Goal: Transaction & Acquisition: Purchase product/service

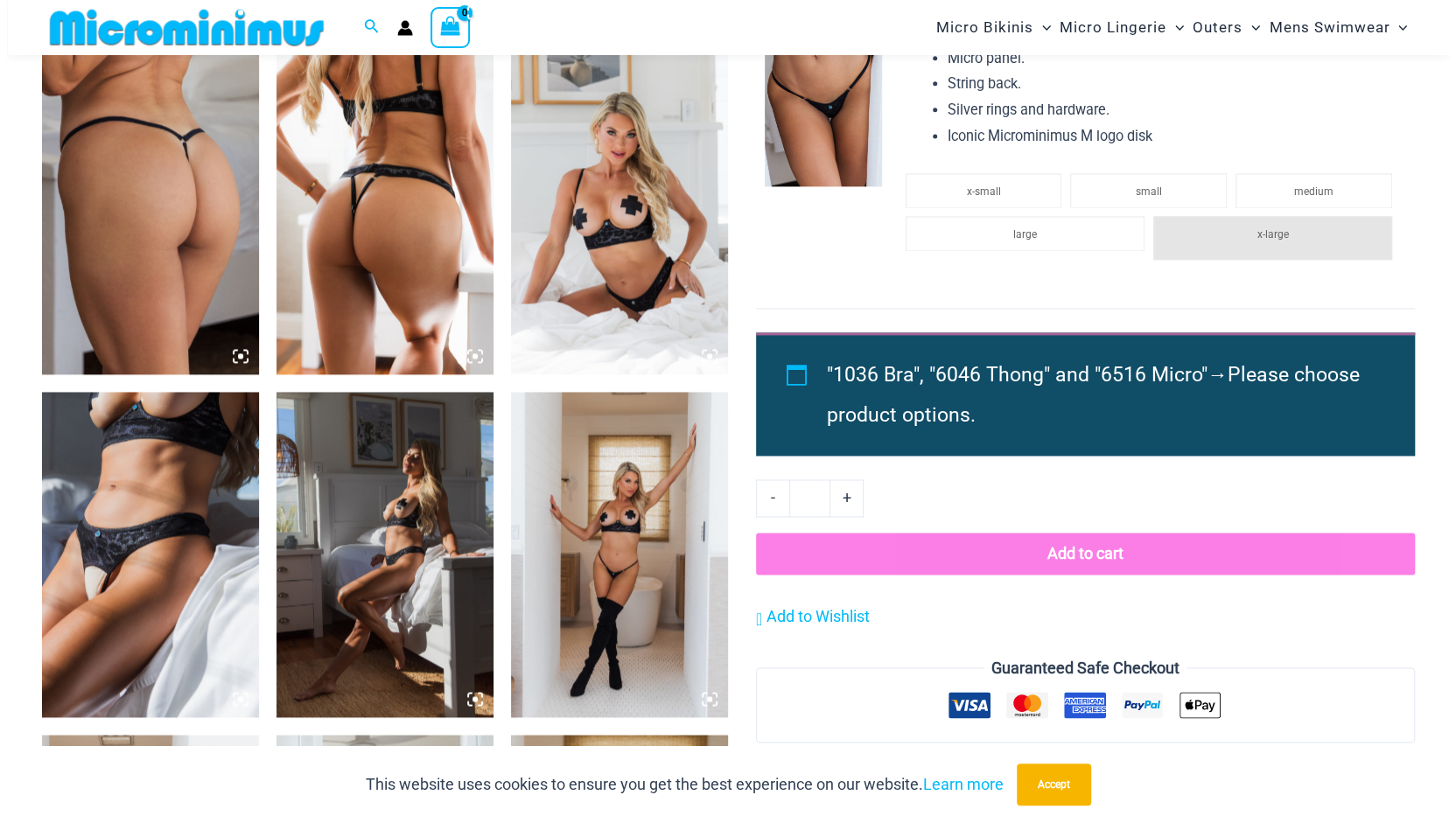
scroll to position [1511, 0]
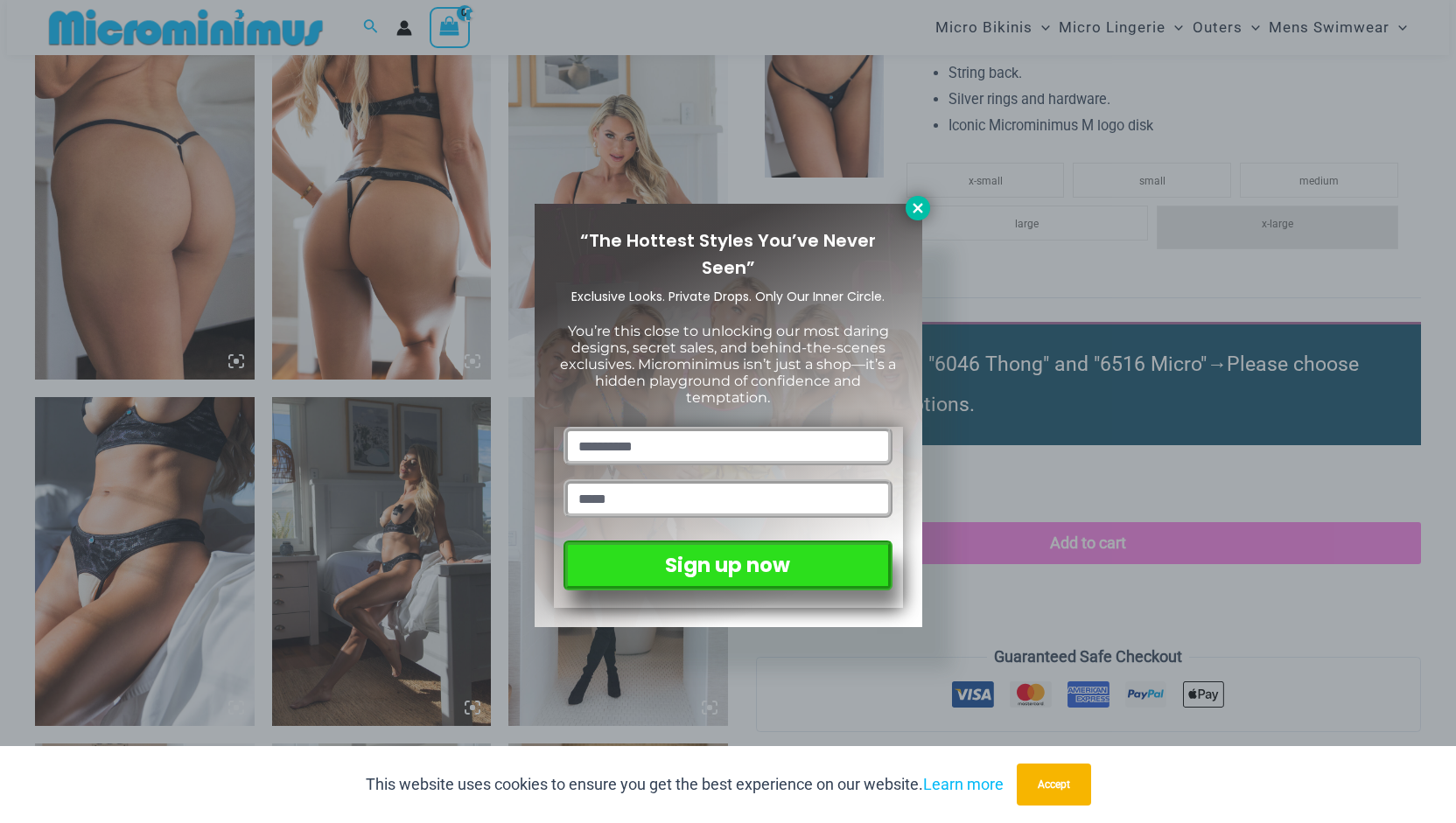
click at [917, 208] on icon at bounding box center [917, 208] width 9 height 9
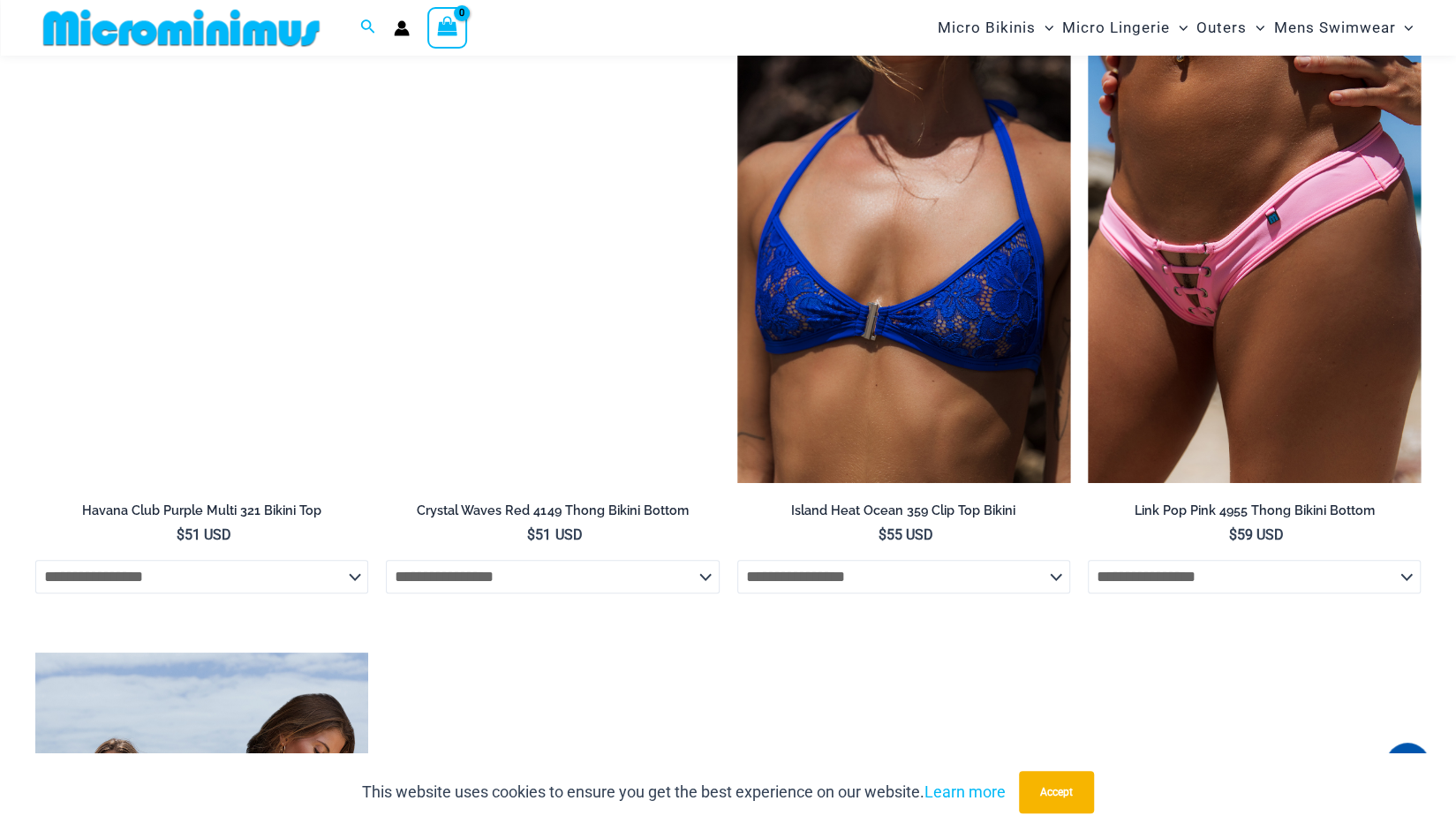
scroll to position [5038, 0]
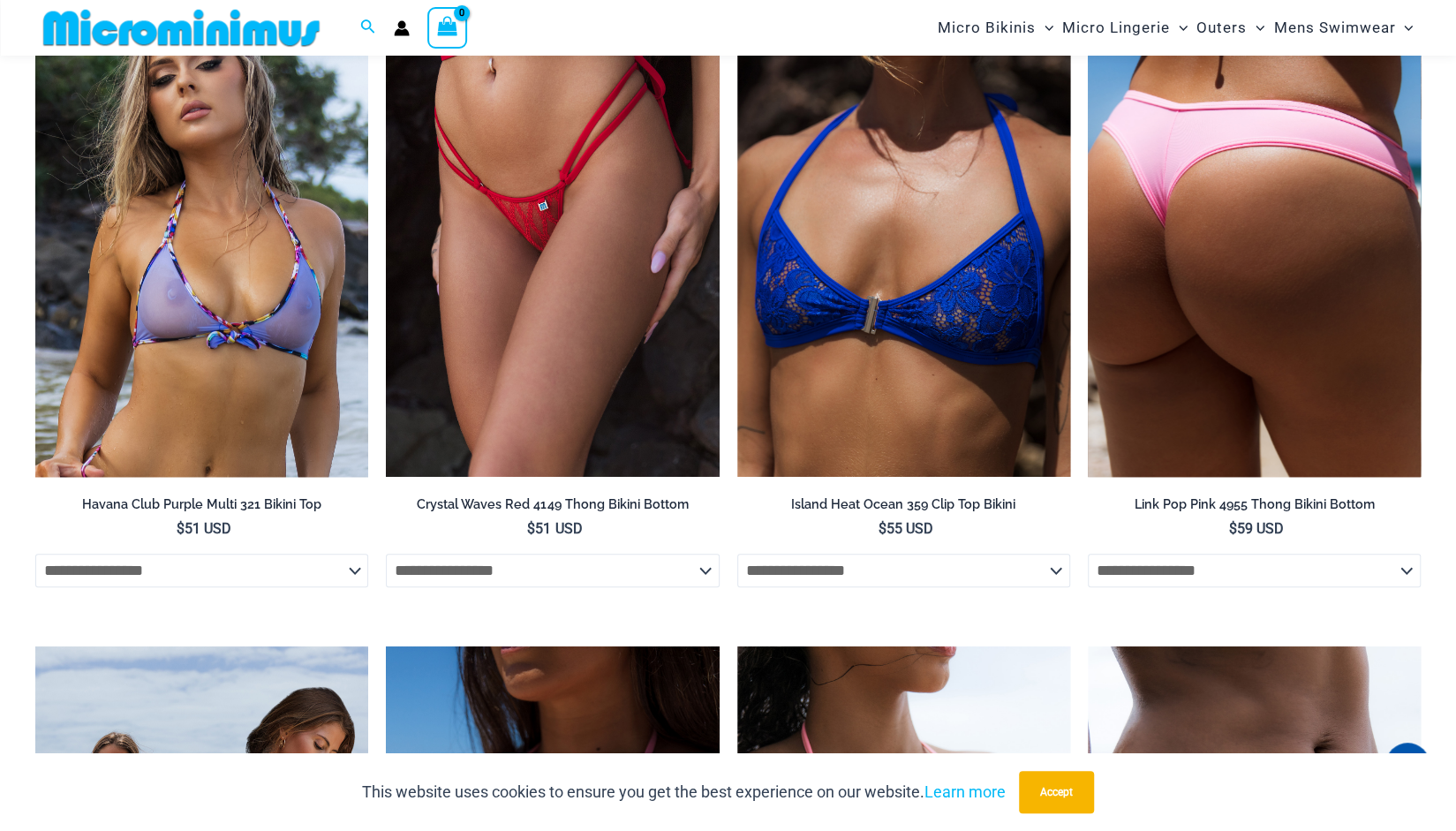
click at [1266, 319] on img at bounding box center [1254, 227] width 332 height 500
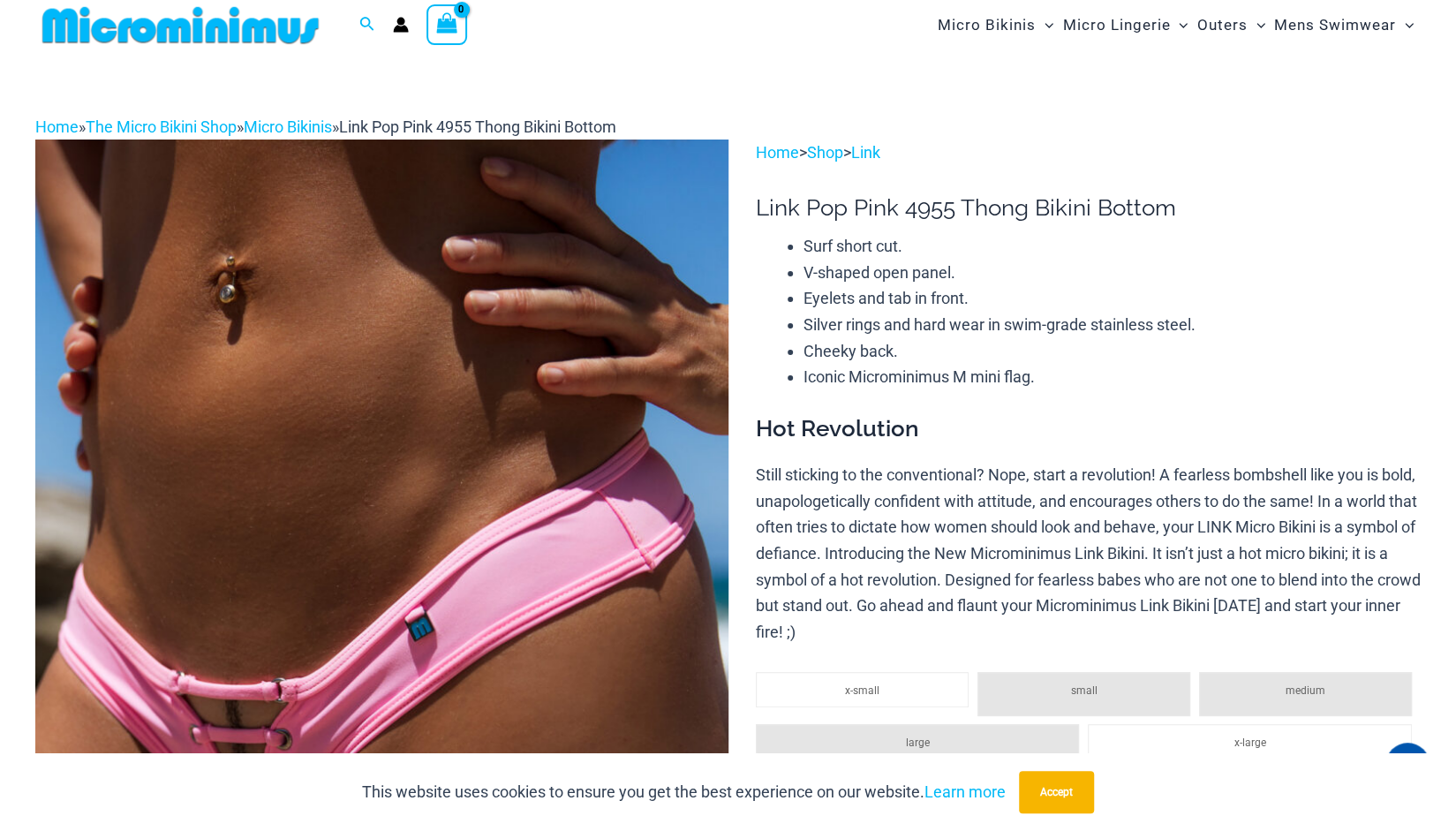
scroll to position [4, 0]
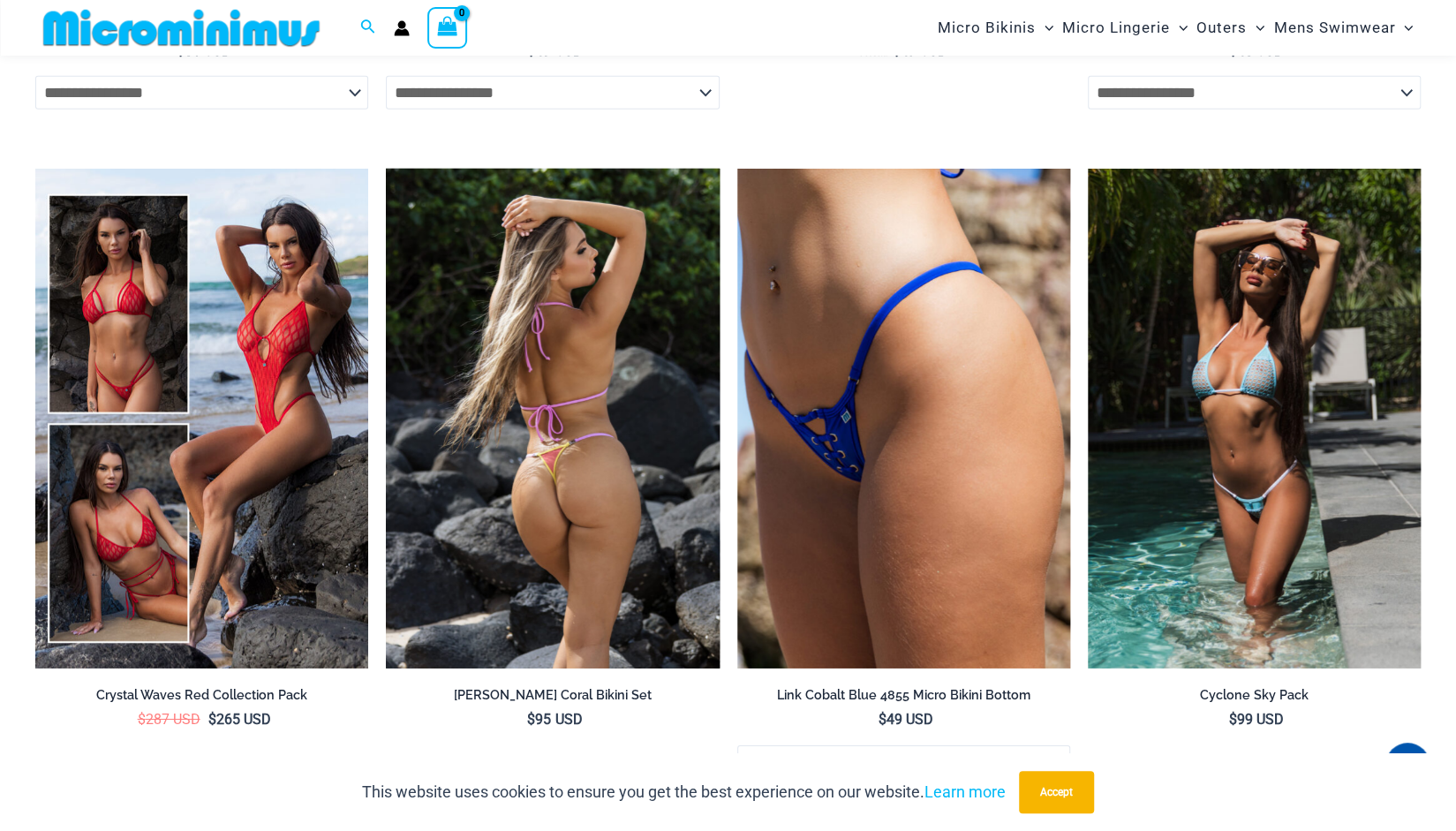
scroll to position [3509, 0]
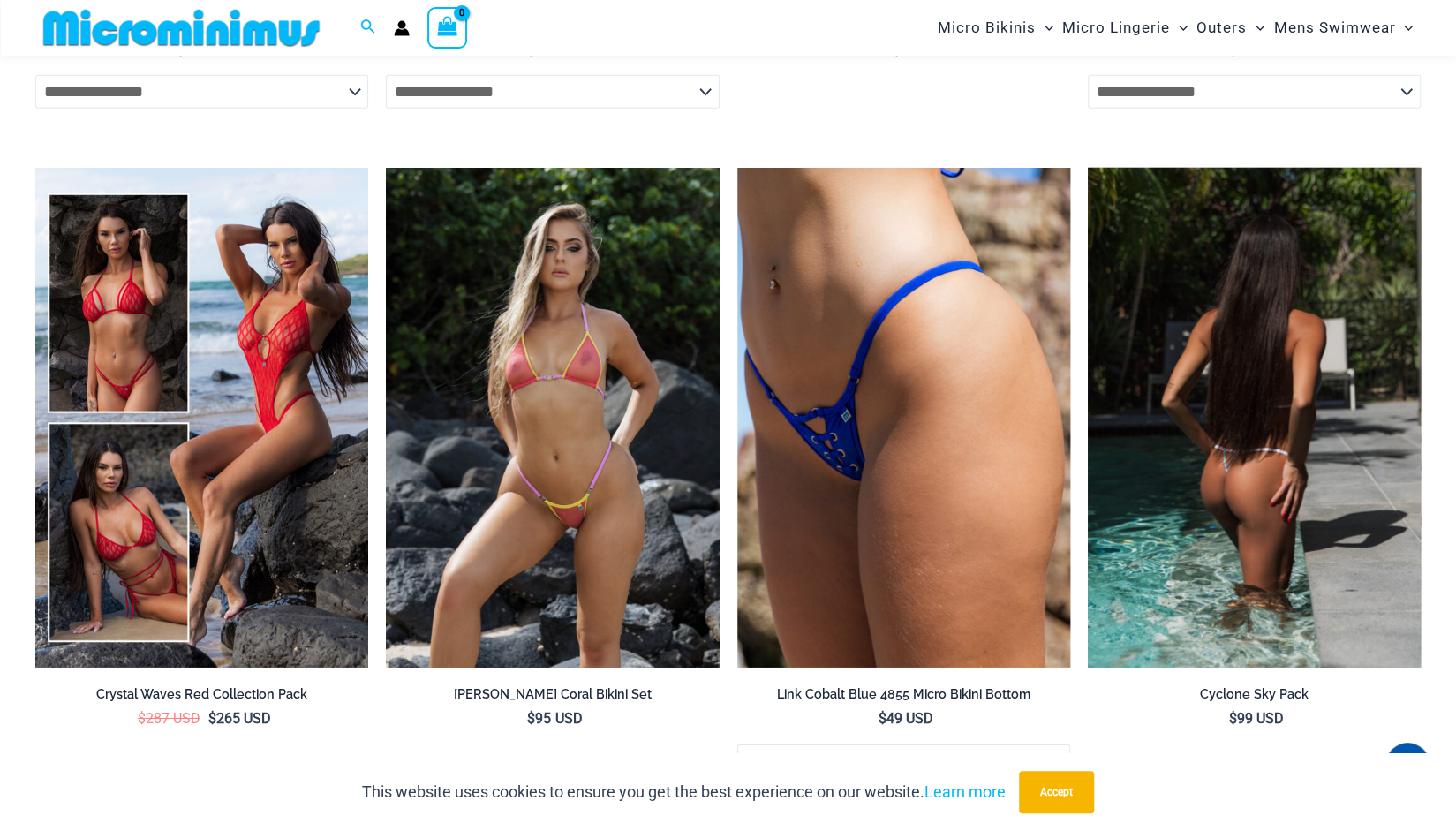
click at [1233, 364] on img at bounding box center [1254, 418] width 332 height 500
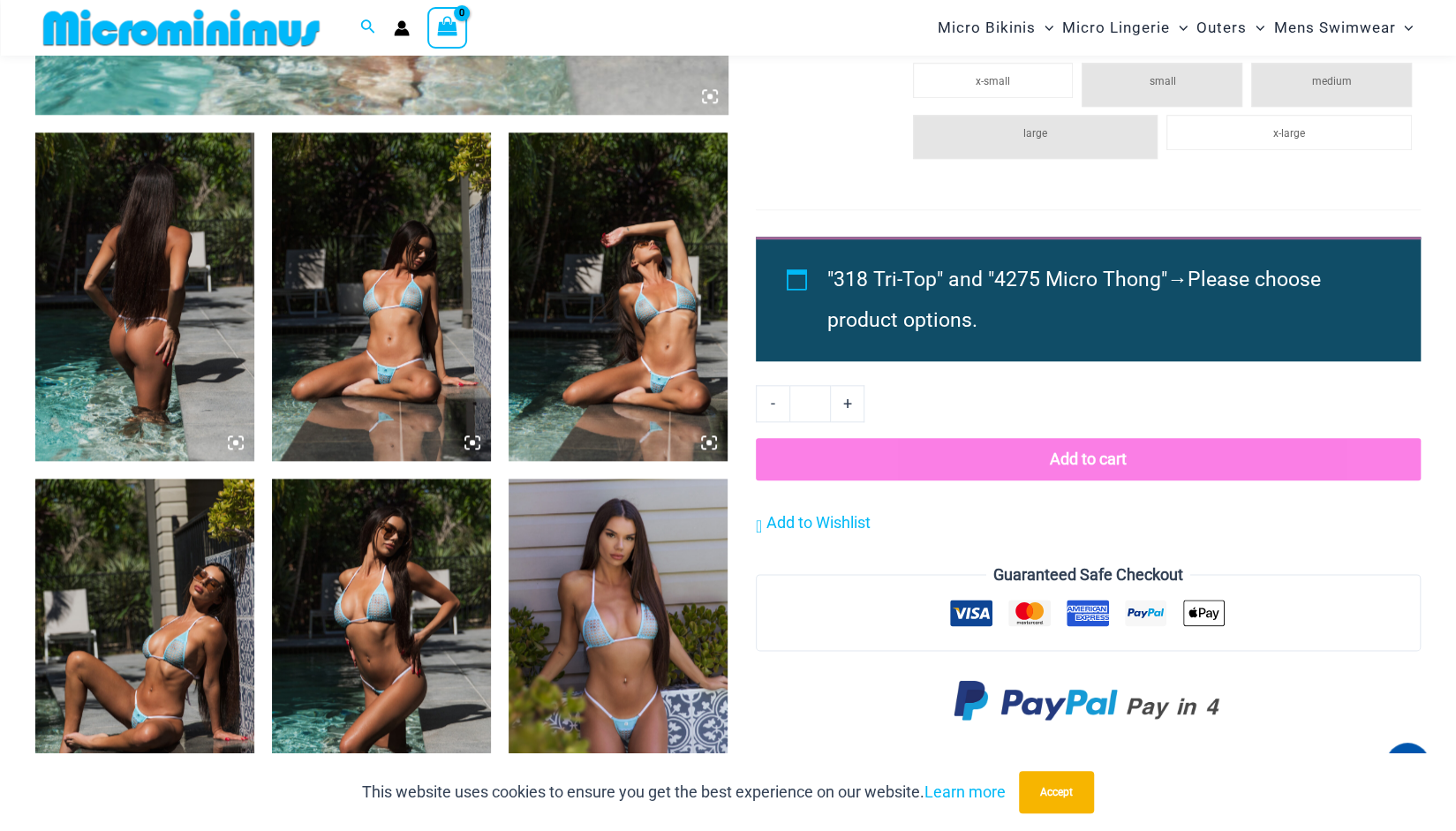
scroll to position [1089, 0]
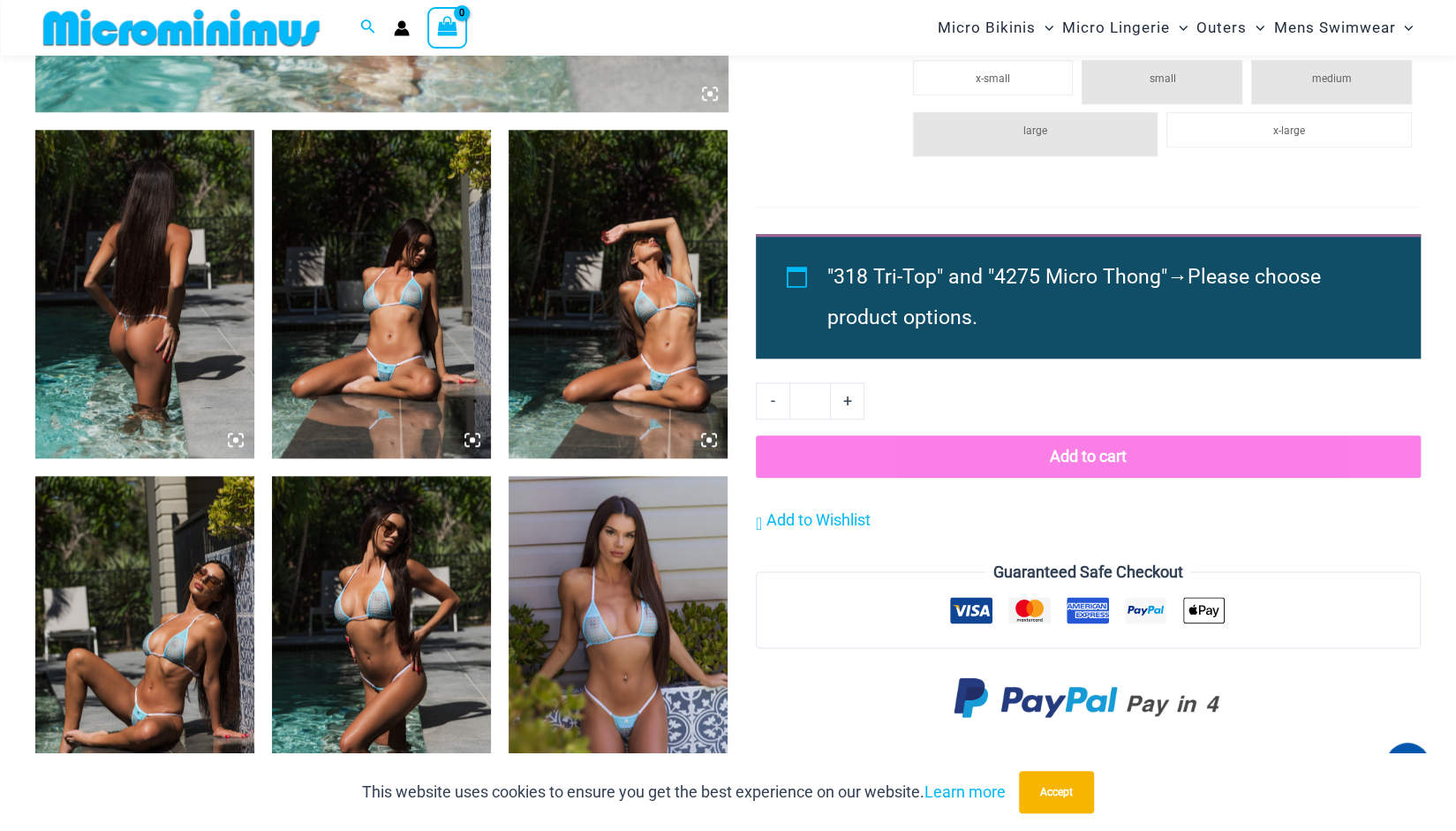
click at [669, 358] on img at bounding box center [618, 294] width 219 height 329
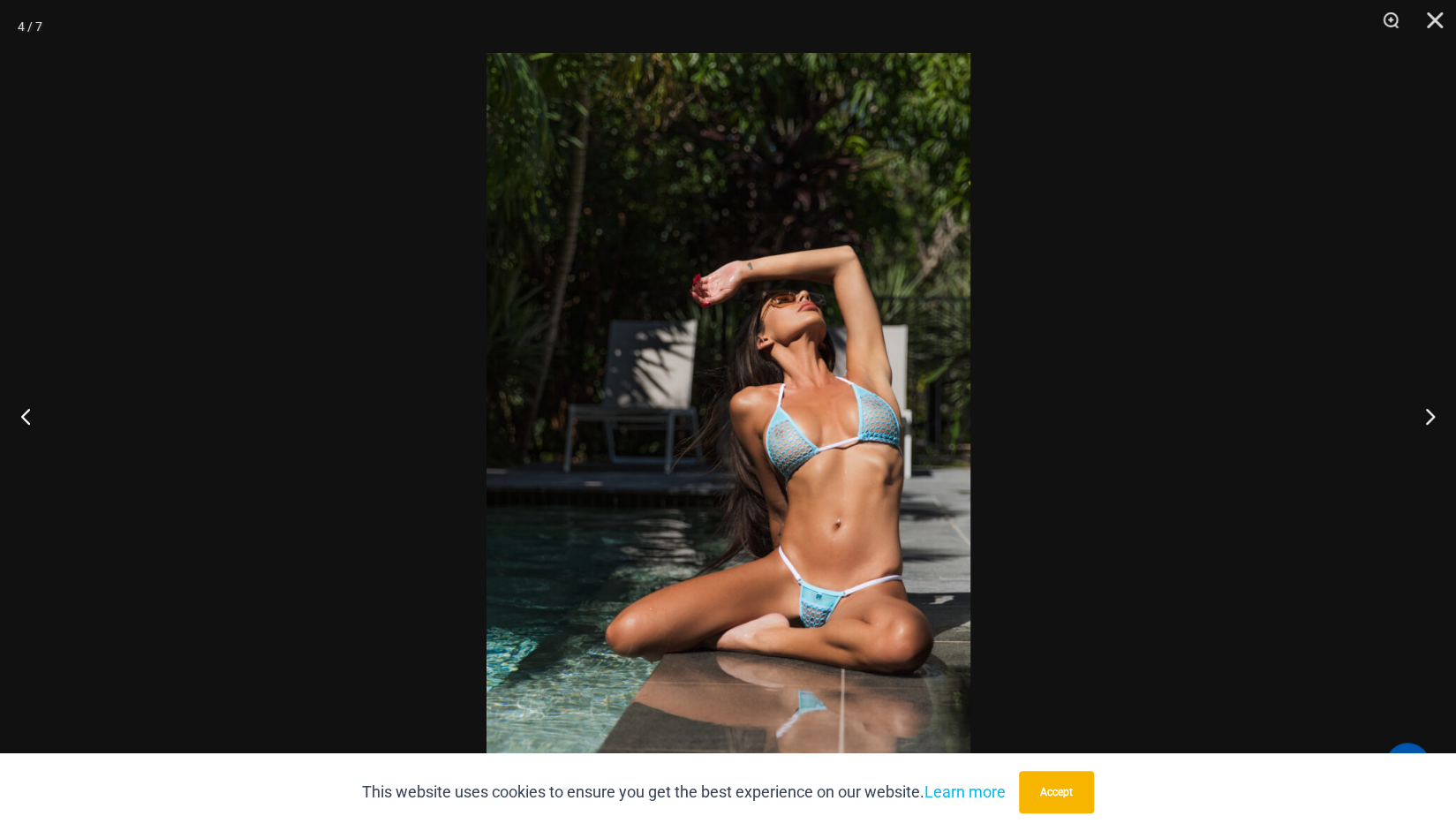
click at [885, 471] on img at bounding box center [728, 416] width 484 height 725
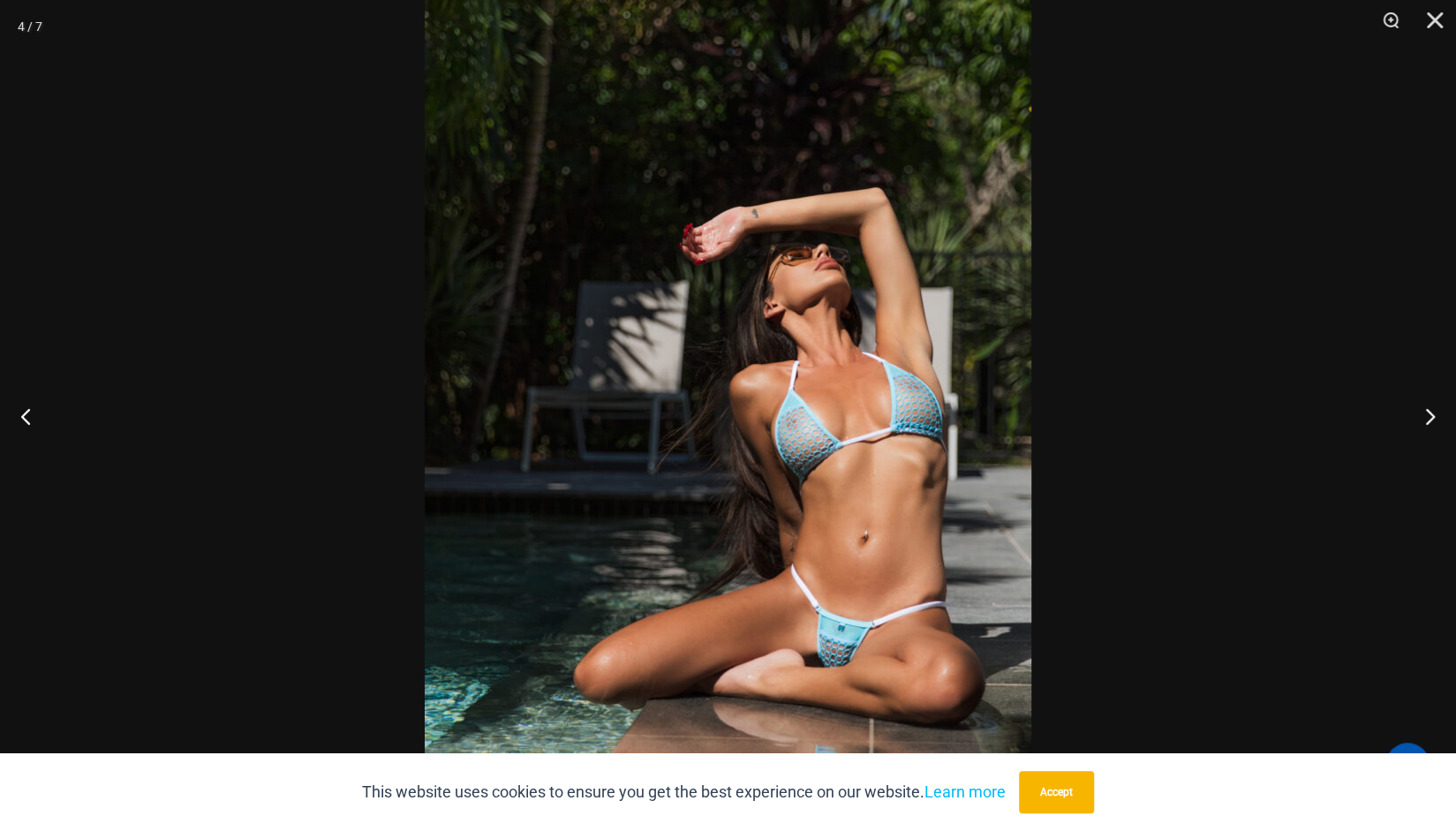
click at [885, 471] on img at bounding box center [728, 400] width 607 height 910
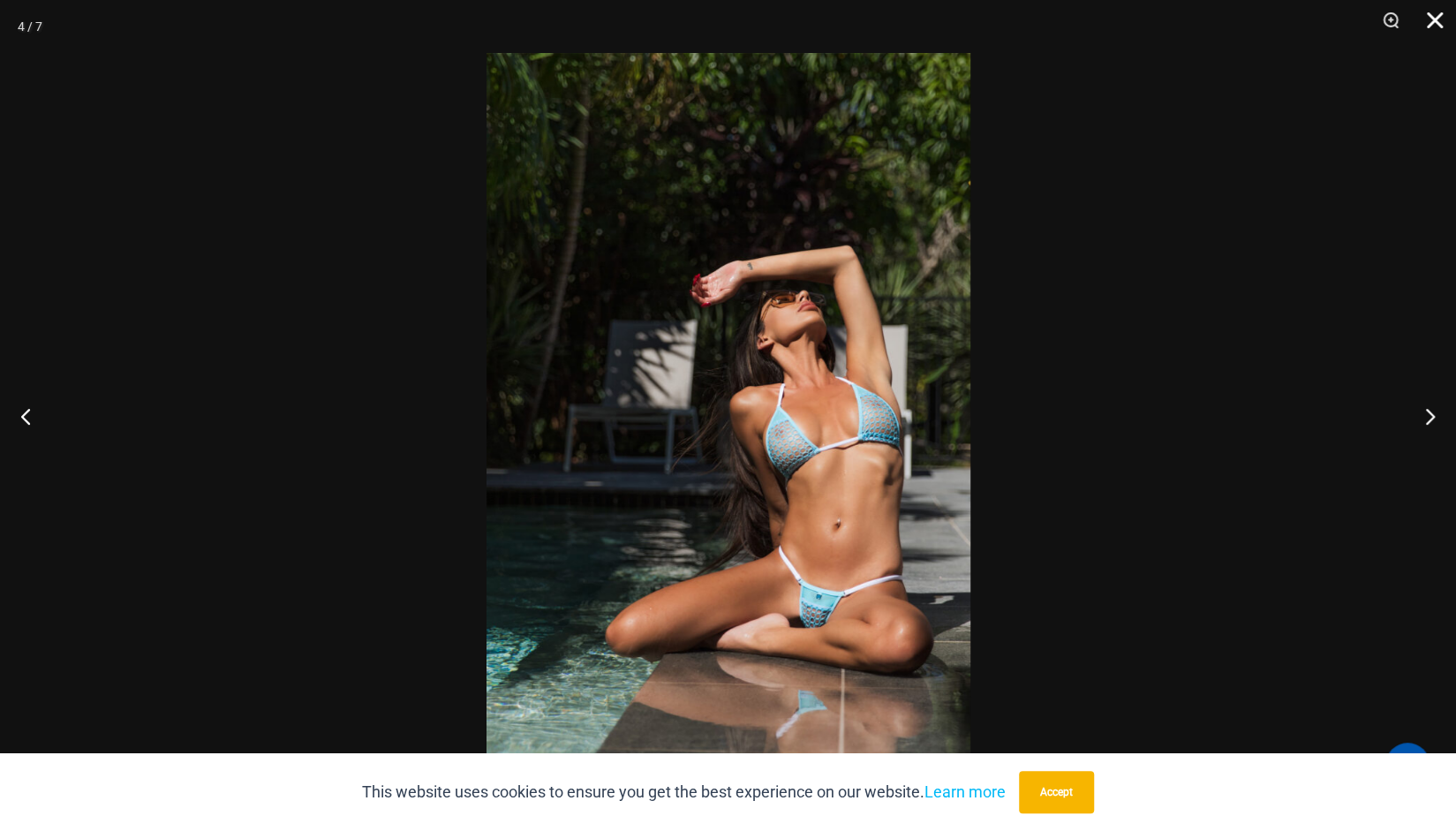
click at [1419, 24] on button "Close" at bounding box center [1428, 26] width 44 height 53
